Goal: Find specific page/section: Find specific page/section

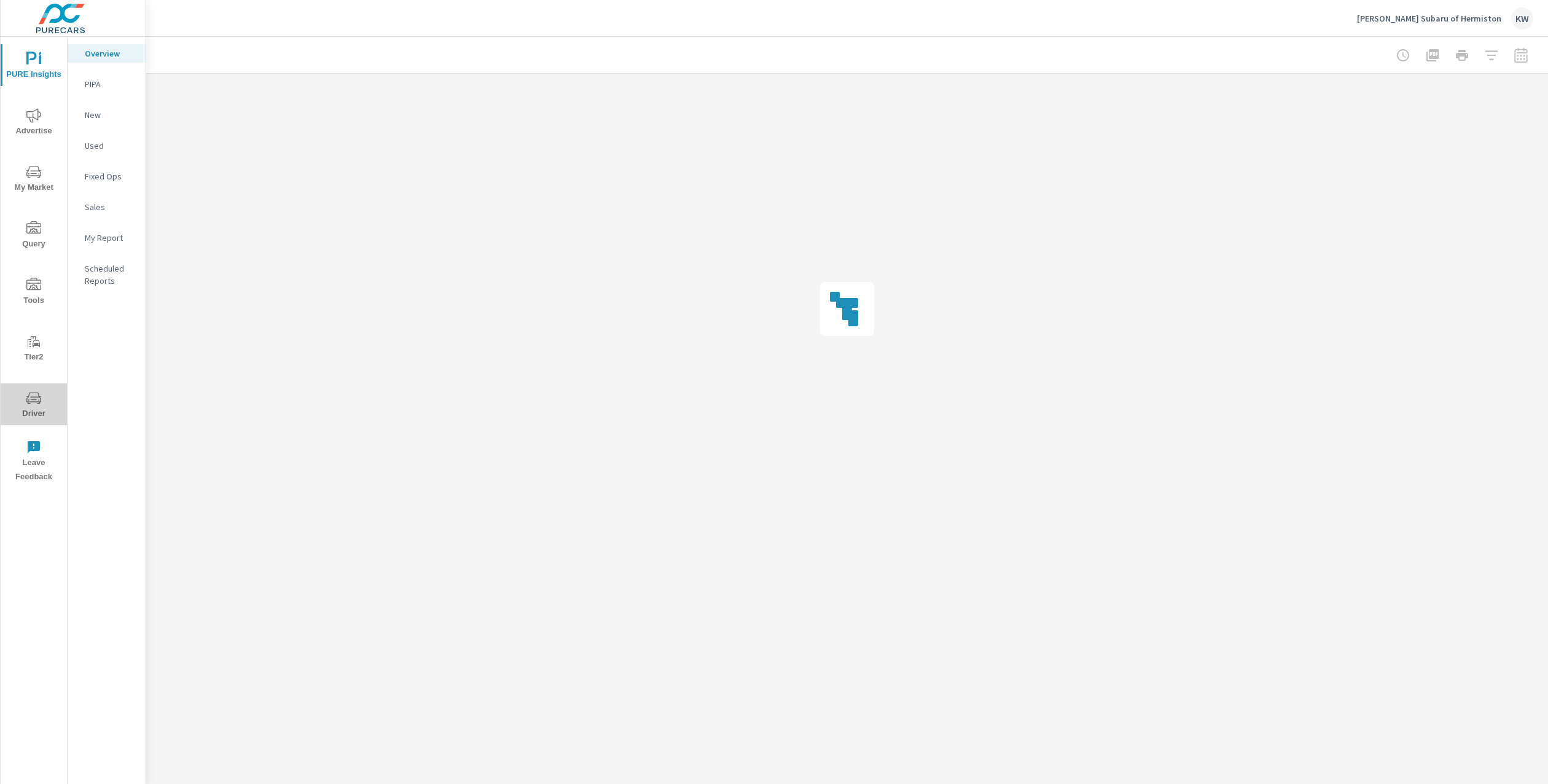
click at [29, 410] on span "Driver" at bounding box center [33, 405] width 59 height 30
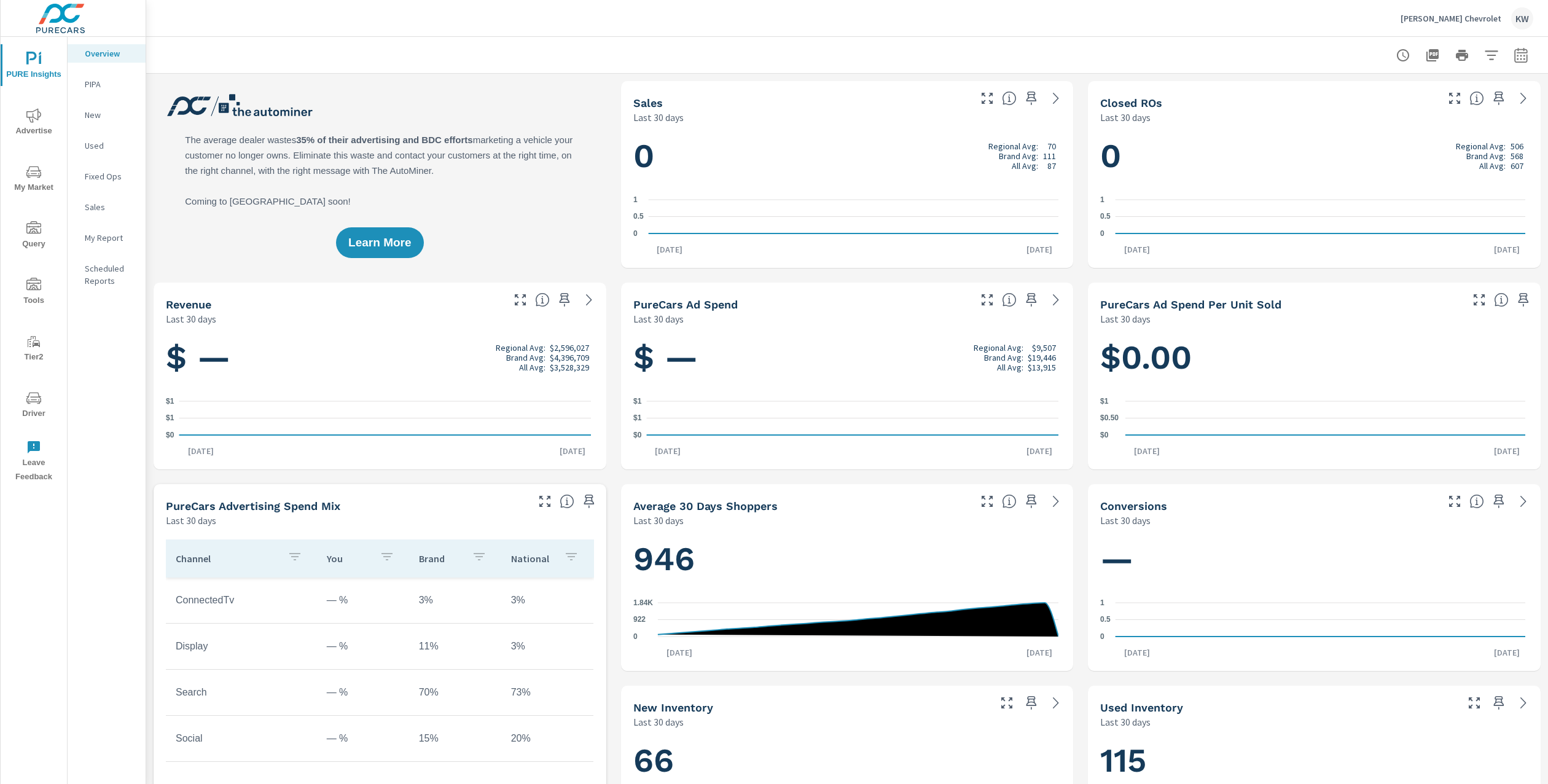
click at [37, 405] on span "Driver" at bounding box center [33, 405] width 59 height 30
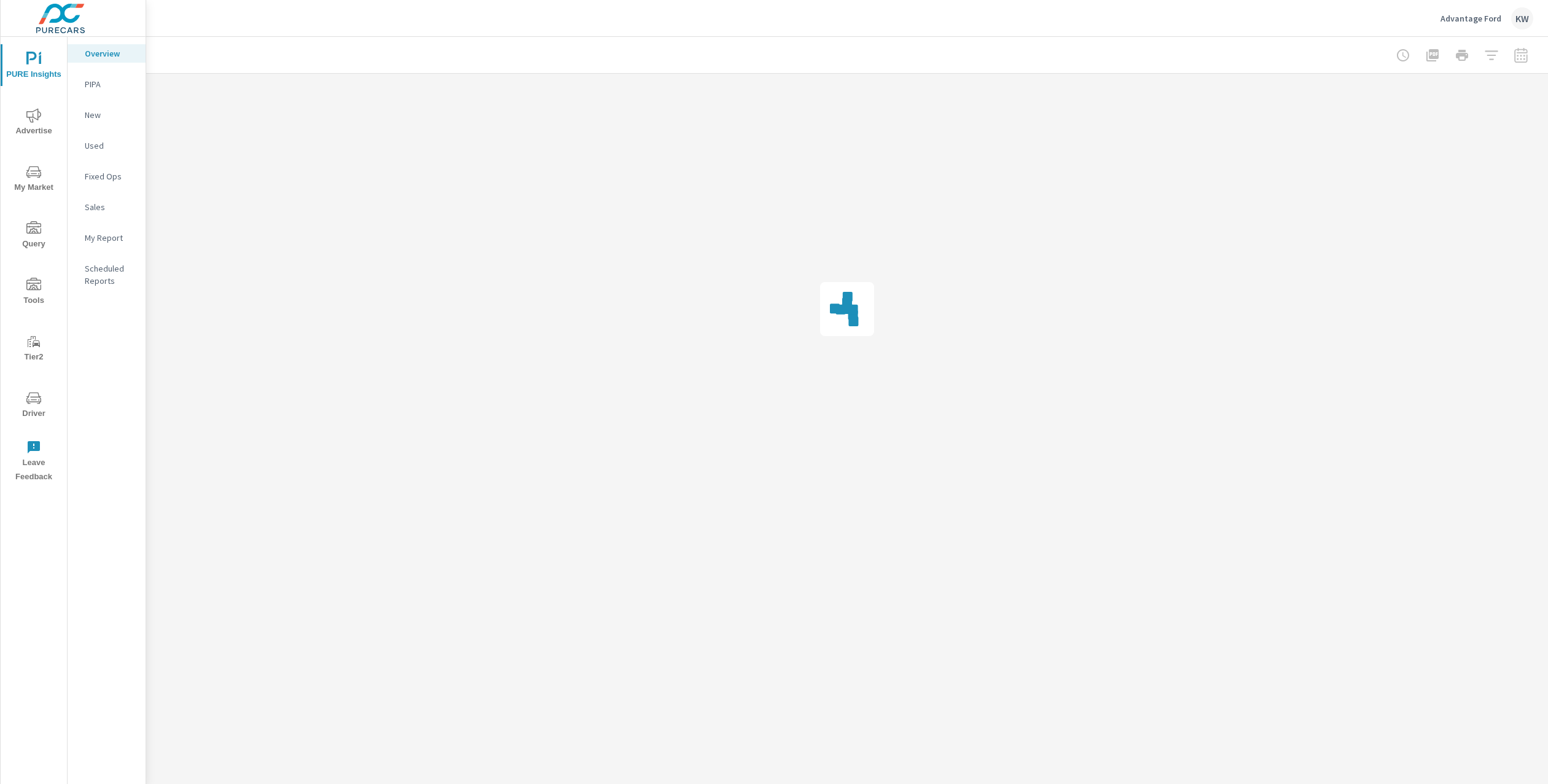
click at [31, 411] on span "Driver" at bounding box center [33, 405] width 59 height 30
click at [122, 189] on p "Feed Resolver" at bounding box center [110, 195] width 51 height 24
